Goal: Navigation & Orientation: Find specific page/section

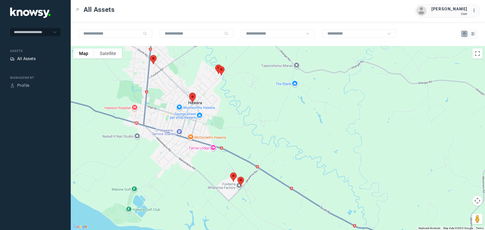
click at [31, 59] on div "All Assets" at bounding box center [26, 59] width 18 height 6
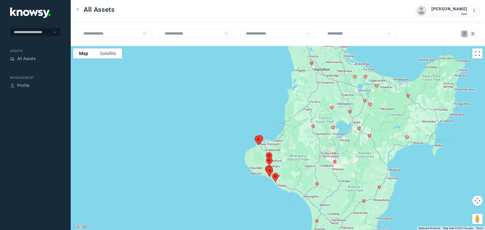
drag, startPoint x: 272, startPoint y: 82, endPoint x: 260, endPoint y: 157, distance: 76.5
click at [260, 157] on div at bounding box center [278, 138] width 414 height 184
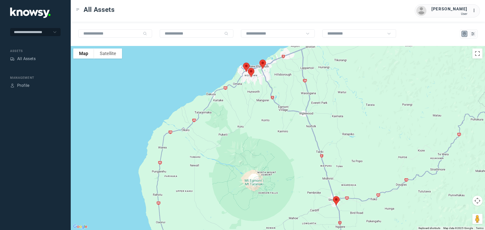
drag, startPoint x: 234, startPoint y: 102, endPoint x: 258, endPoint y: 119, distance: 29.3
click at [258, 119] on div at bounding box center [278, 138] width 414 height 184
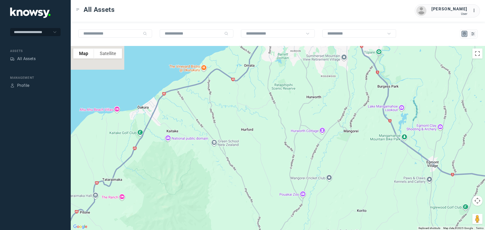
drag, startPoint x: 286, startPoint y: 94, endPoint x: 238, endPoint y: 155, distance: 77.1
click at [244, 149] on div at bounding box center [278, 138] width 414 height 184
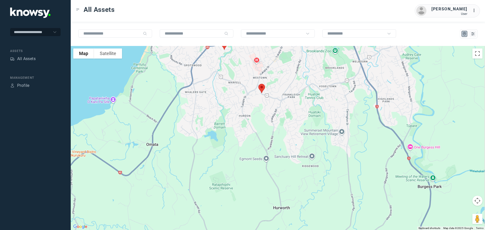
drag, startPoint x: 260, startPoint y: 95, endPoint x: 250, endPoint y: 129, distance: 35.0
click at [251, 129] on div at bounding box center [278, 138] width 414 height 184
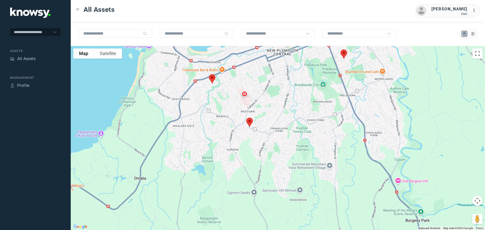
click at [250, 119] on img at bounding box center [249, 122] width 11 height 13
click at [269, 90] on button "Close" at bounding box center [266, 94] width 12 height 12
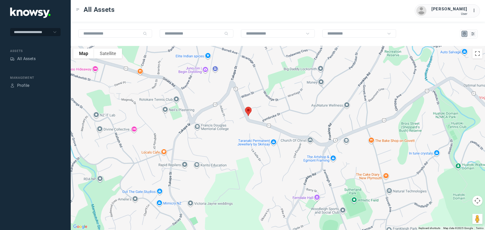
drag, startPoint x: 245, startPoint y: 108, endPoint x: 224, endPoint y: 144, distance: 41.3
click at [224, 144] on div at bounding box center [278, 138] width 414 height 184
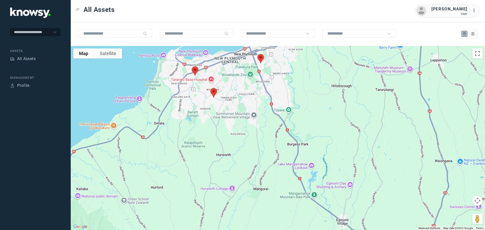
click at [261, 59] on img at bounding box center [260, 58] width 11 height 13
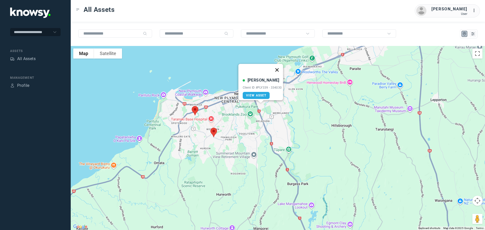
click at [279, 67] on button "Close" at bounding box center [277, 70] width 12 height 12
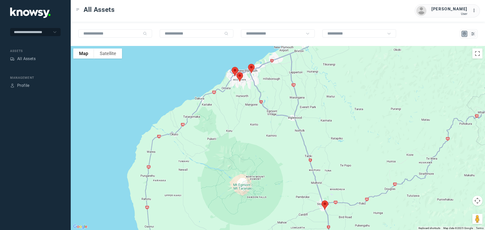
drag, startPoint x: 286, startPoint y: 132, endPoint x: 269, endPoint y: 95, distance: 41.0
click at [269, 95] on div at bounding box center [278, 138] width 414 height 184
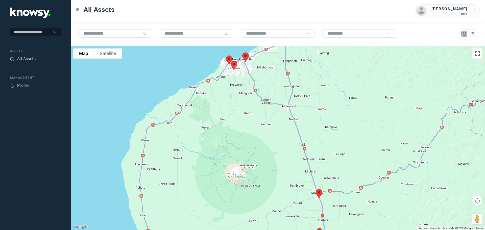
click at [319, 194] on img at bounding box center [318, 193] width 11 height 13
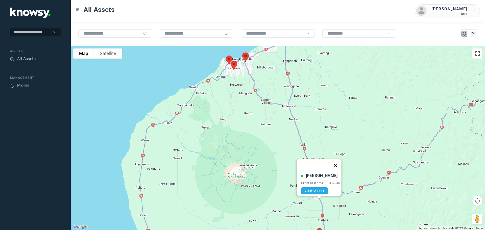
click at [338, 163] on button "Close" at bounding box center [335, 165] width 12 height 12
